Goal: Find specific page/section: Find specific page/section

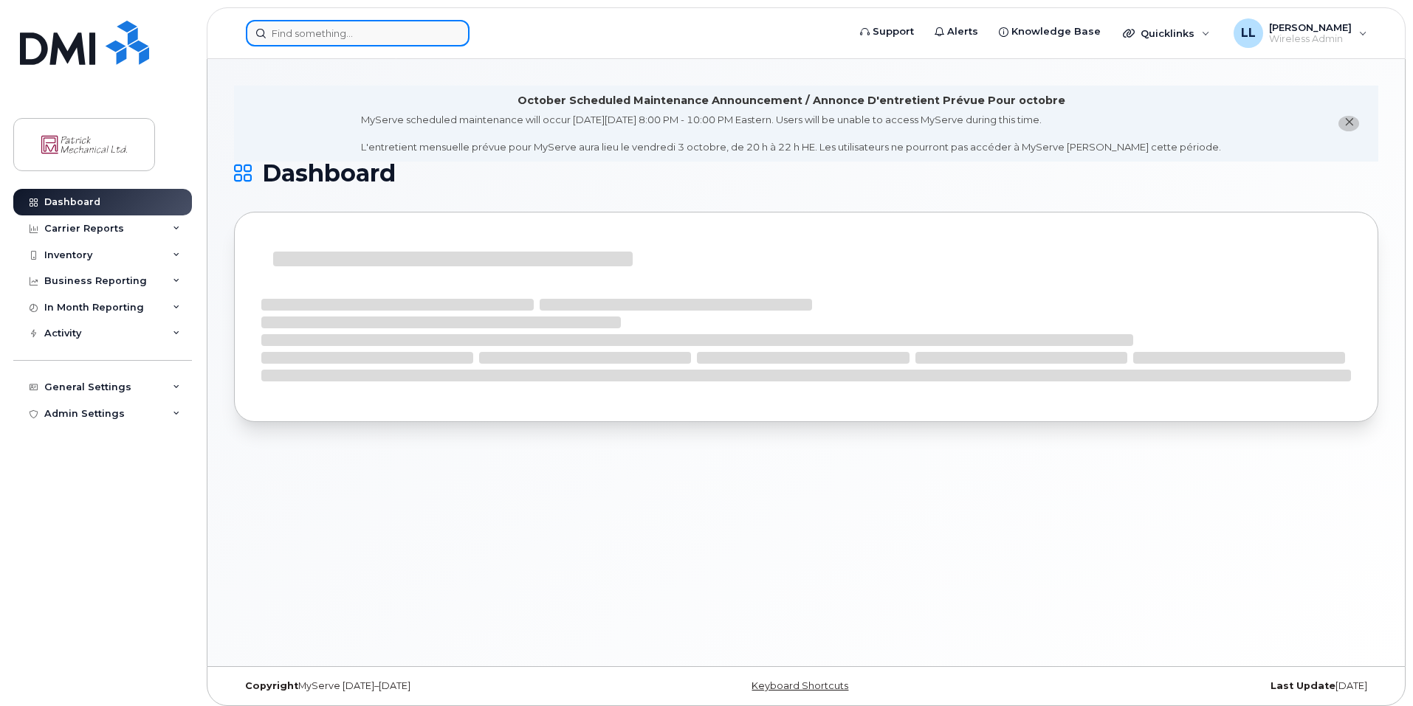
click at [383, 27] on input at bounding box center [358, 33] width 224 height 27
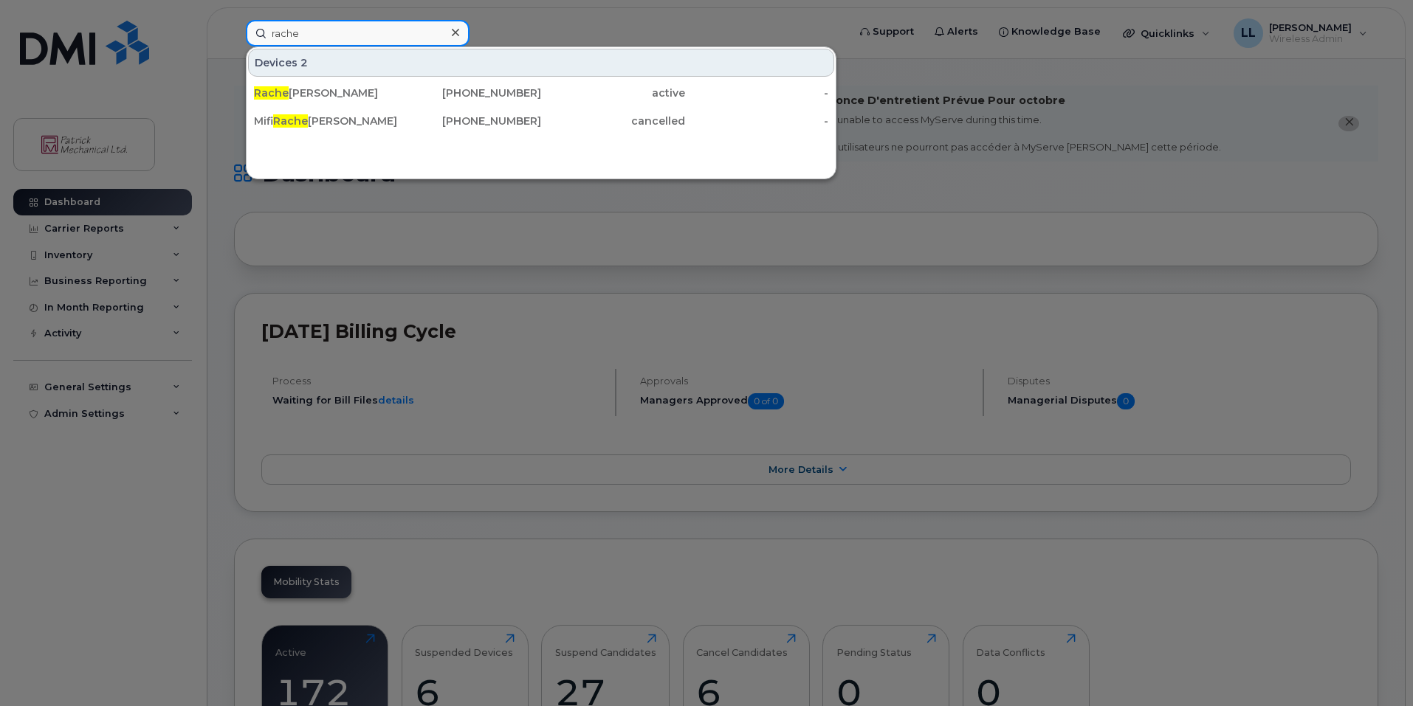
click at [358, 35] on input "rache" at bounding box center [358, 33] width 224 height 27
paste input "[PHONE_NUMBER]"
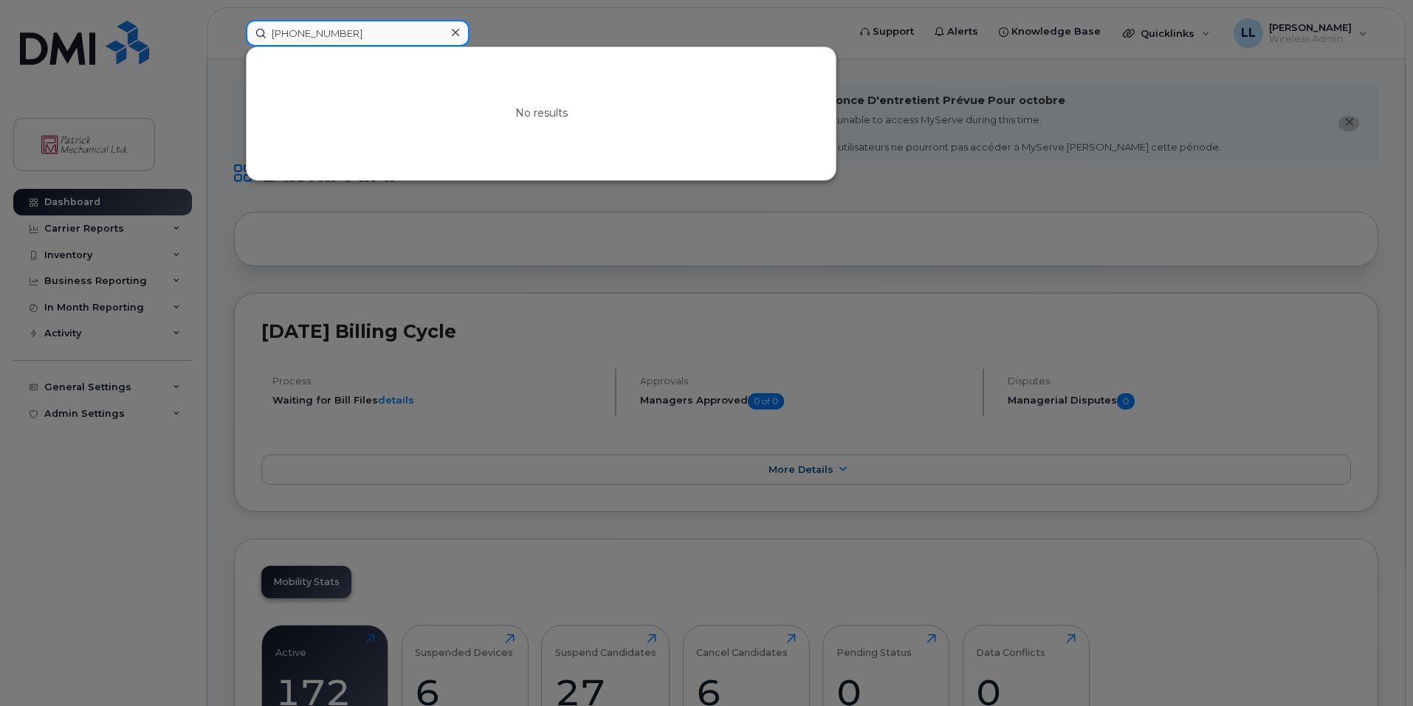
type input "[PHONE_NUMBER]"
click at [453, 35] on icon at bounding box center [455, 32] width 7 height 7
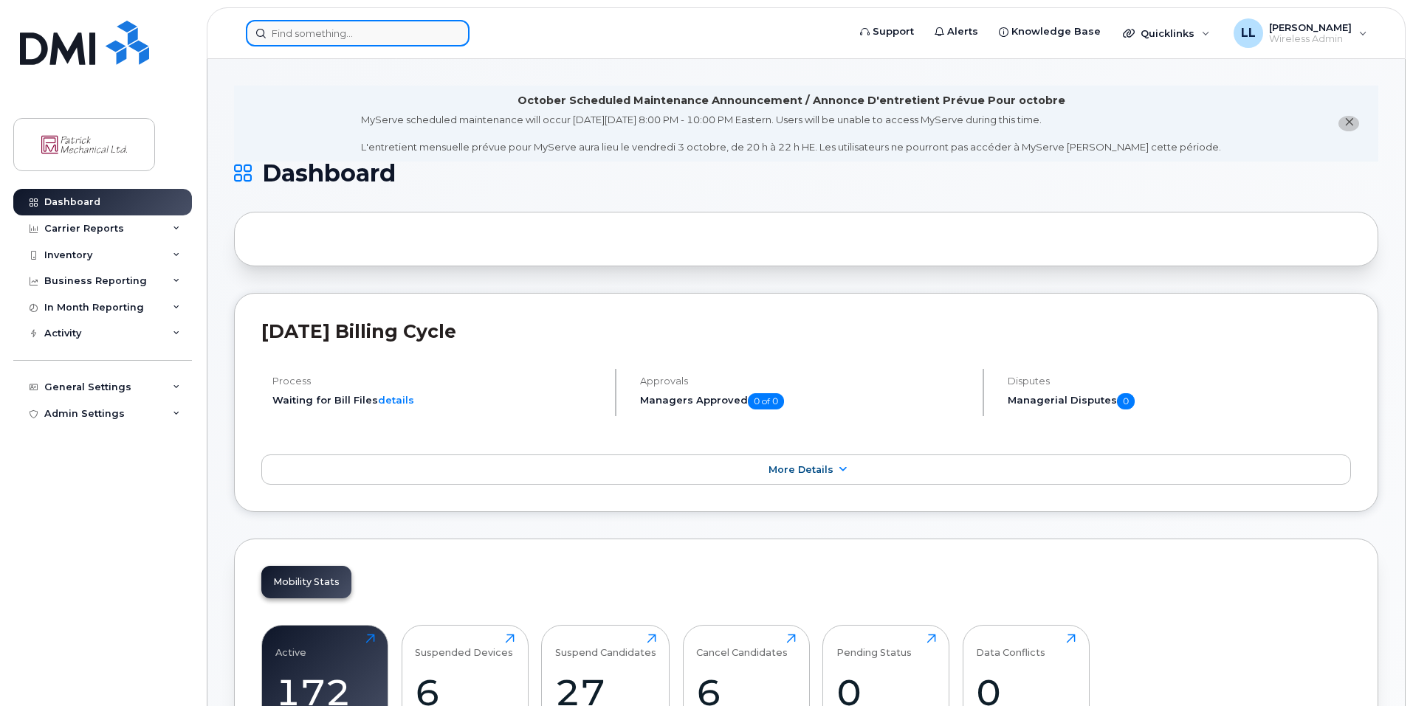
click at [412, 41] on input at bounding box center [358, 33] width 224 height 27
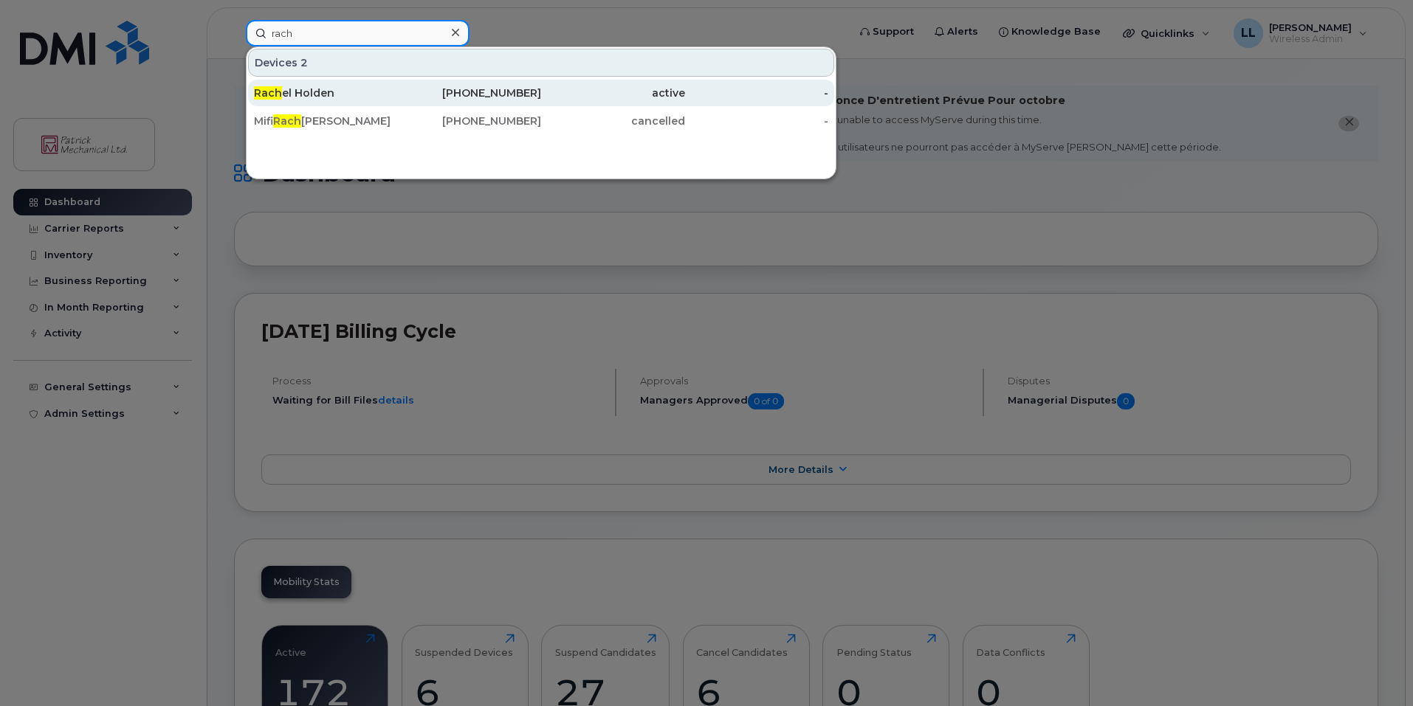
type input "rach"
click at [404, 91] on div "[PHONE_NUMBER]" at bounding box center [470, 93] width 144 height 15
